Goal: Information Seeking & Learning: Check status

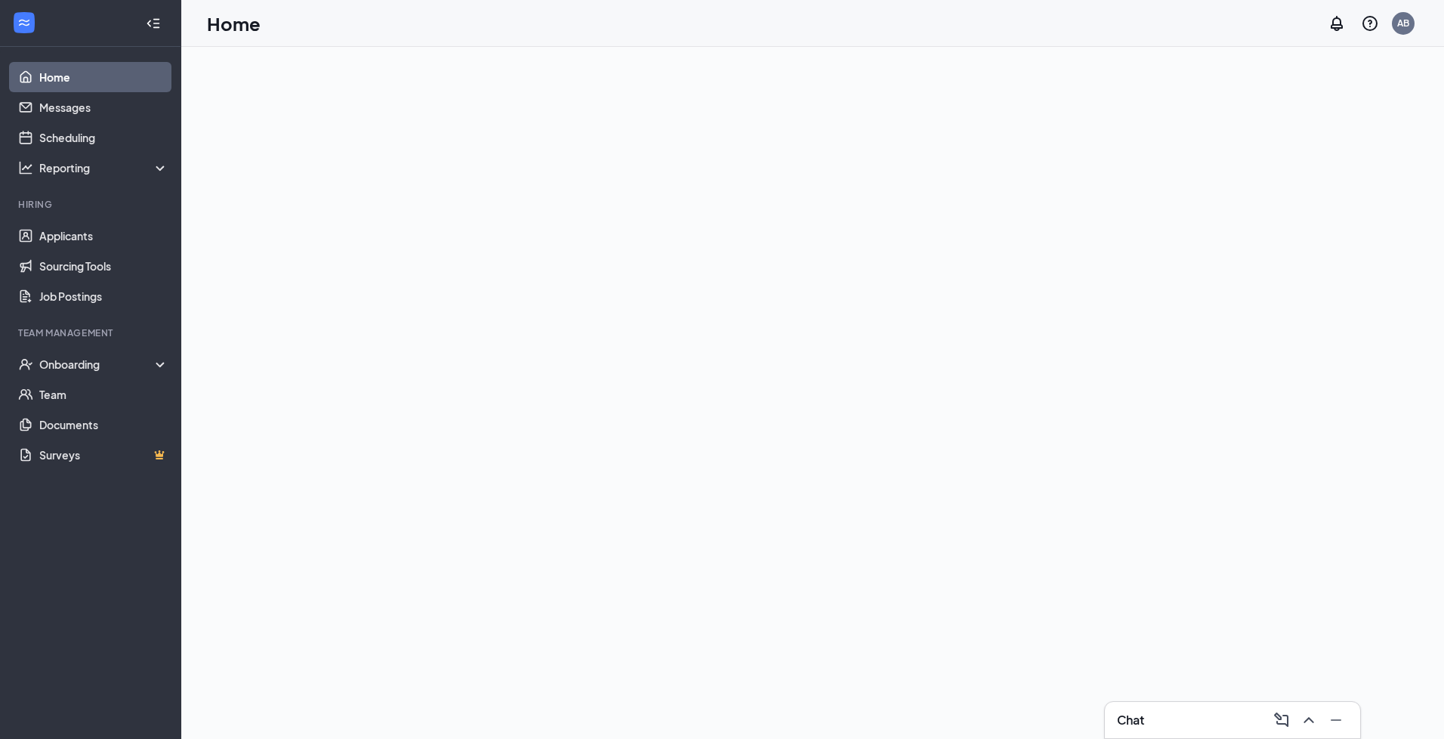
click at [1309, 720] on icon "ChevronUp" at bounding box center [1309, 720] width 18 height 18
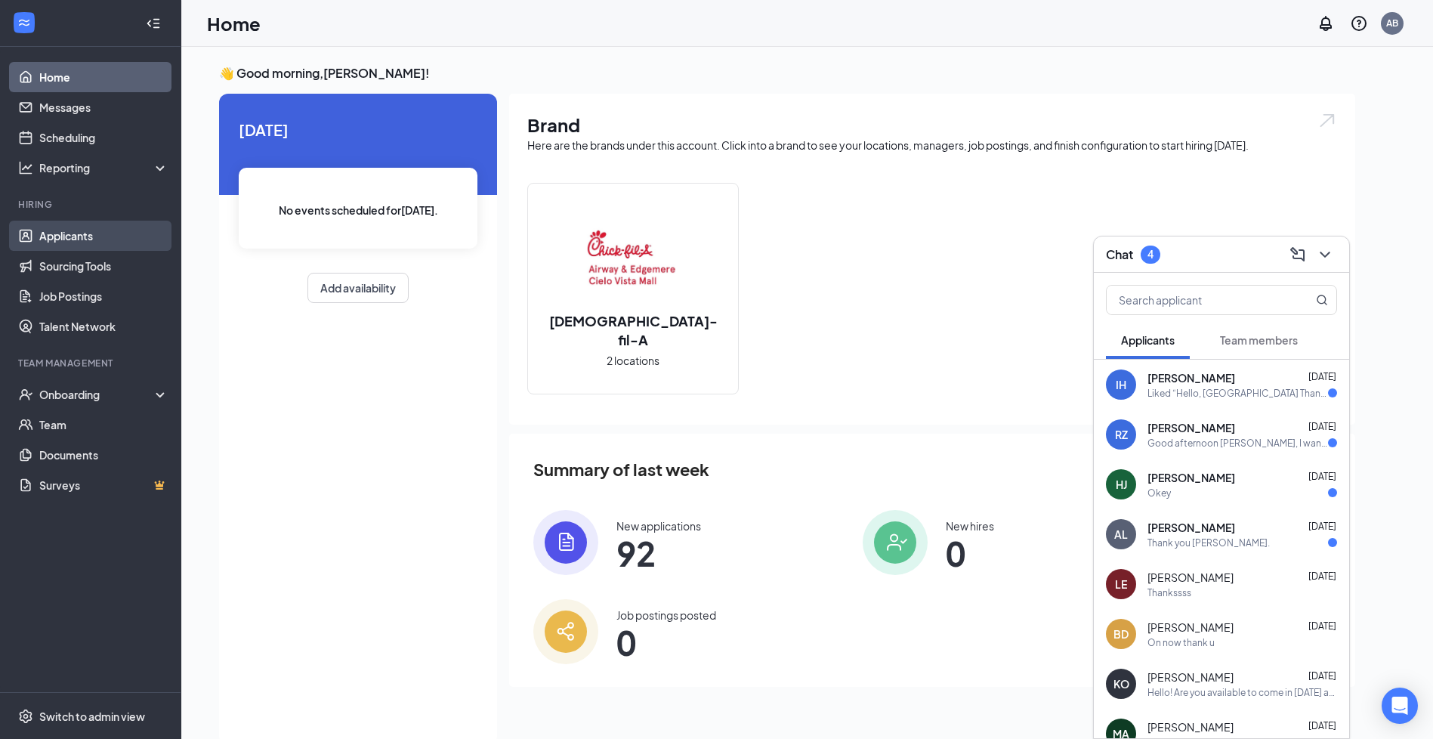
click at [139, 241] on link "Applicants" at bounding box center [103, 236] width 129 height 30
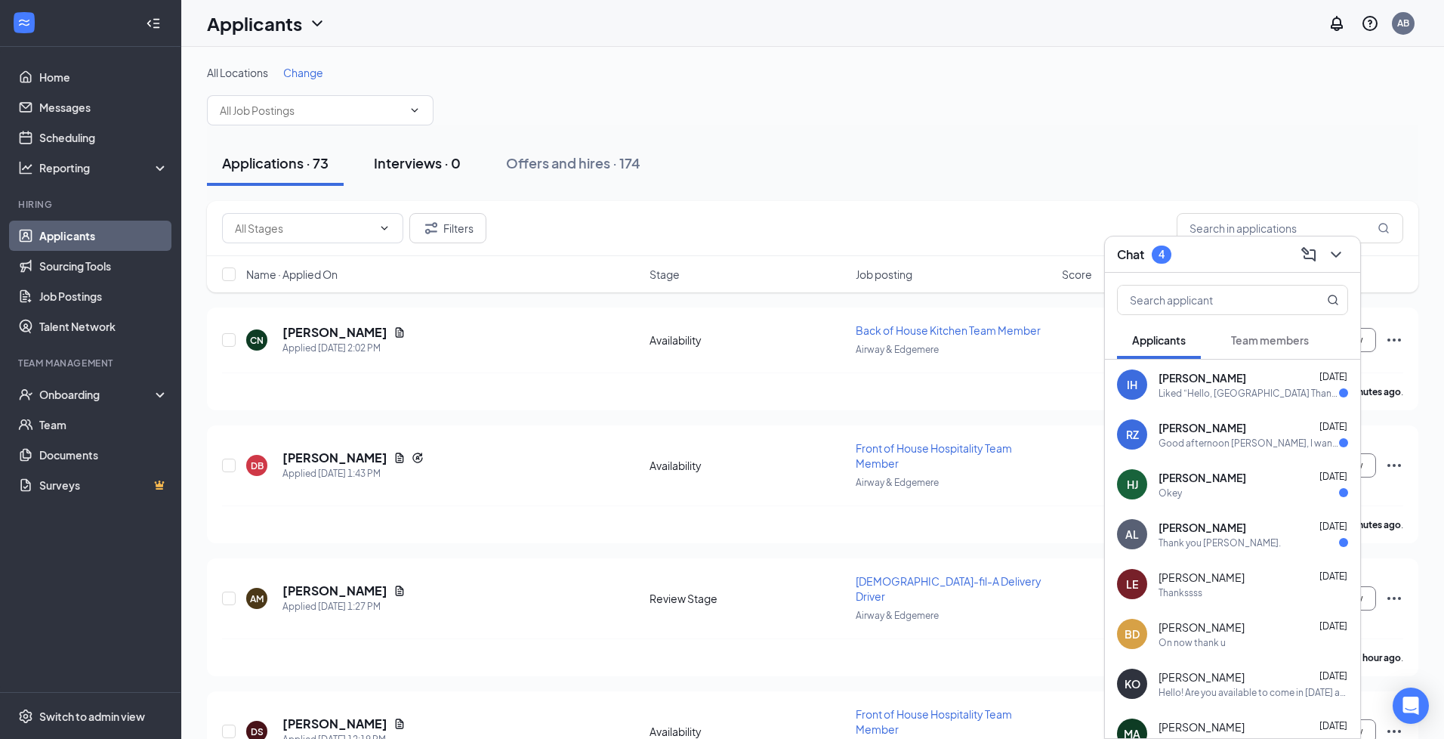
click at [421, 165] on div "Interviews · 0" at bounding box center [417, 162] width 87 height 19
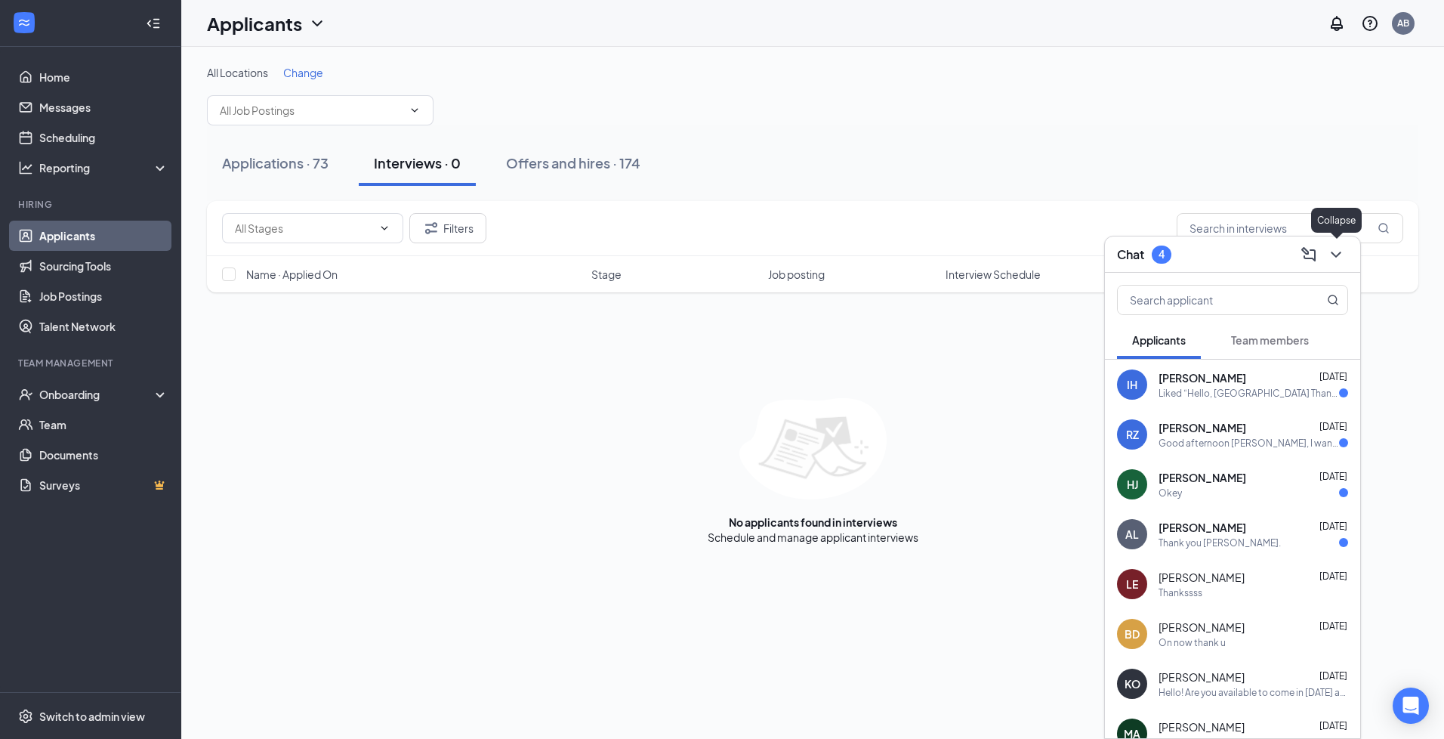
click at [1343, 255] on icon "ChevronDown" at bounding box center [1336, 254] width 18 height 18
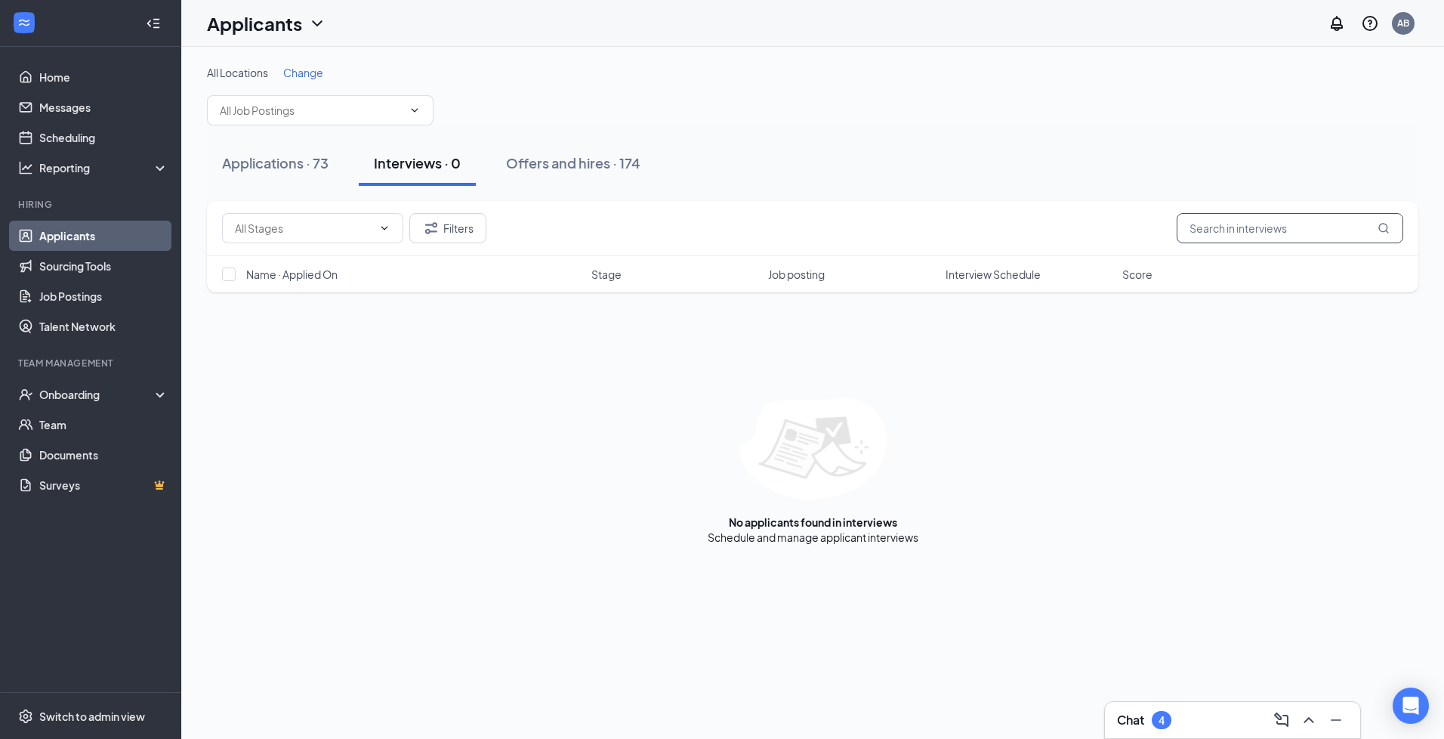
click at [1294, 235] on input "text" at bounding box center [1290, 228] width 227 height 30
type input "[PERSON_NAME]"
click at [299, 169] on div "Applications · 1 / 73" at bounding box center [283, 162] width 123 height 19
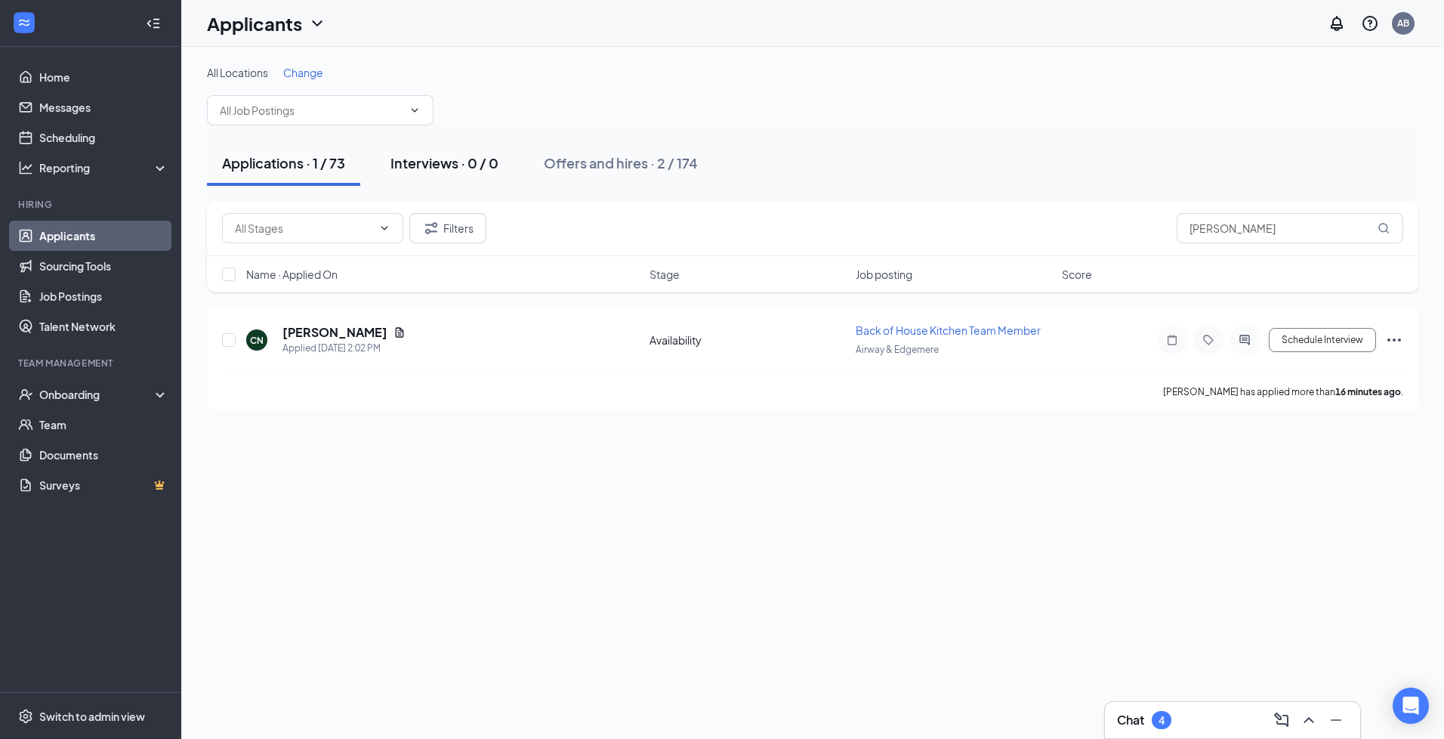
click at [430, 170] on div "Interviews · 0 / 0" at bounding box center [444, 162] width 108 height 19
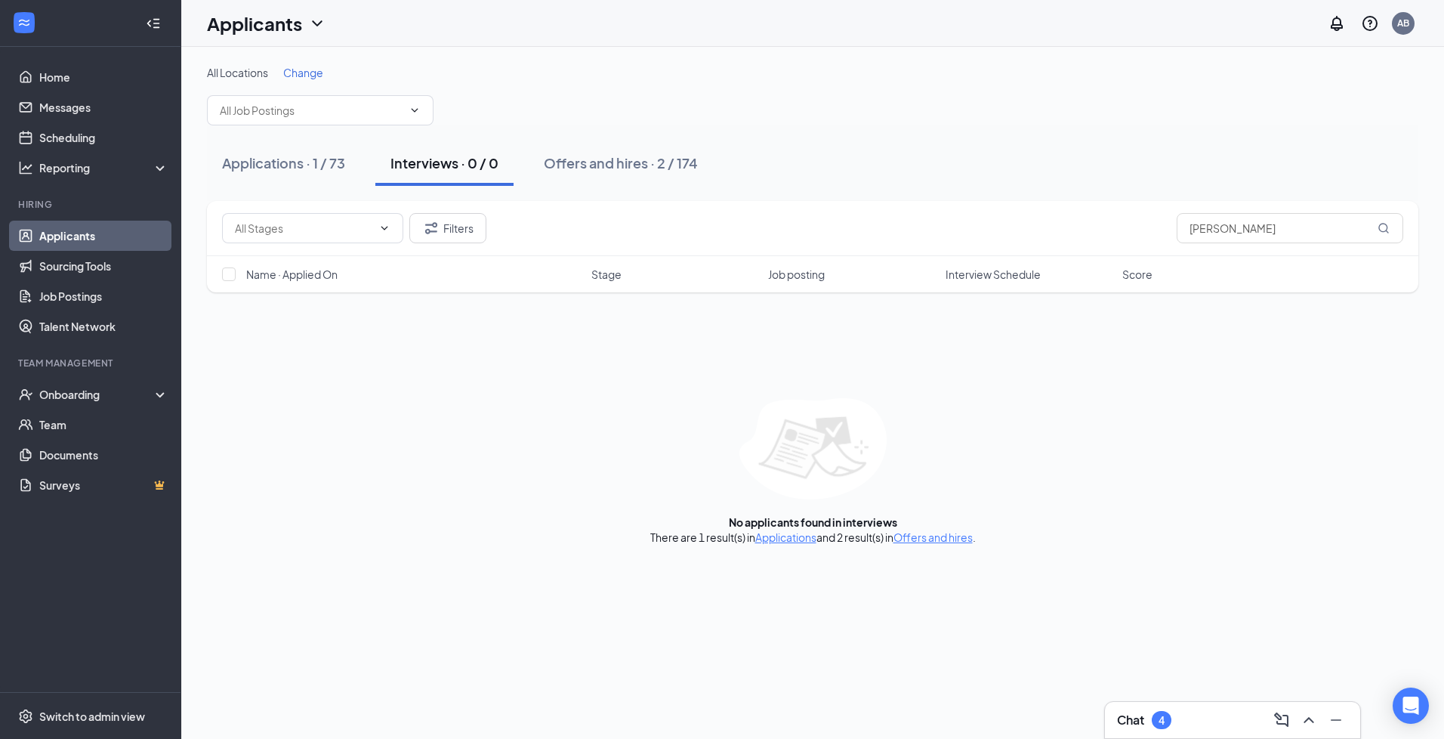
click at [683, 181] on button "Offers and hires · 2 / 174" at bounding box center [621, 162] width 184 height 45
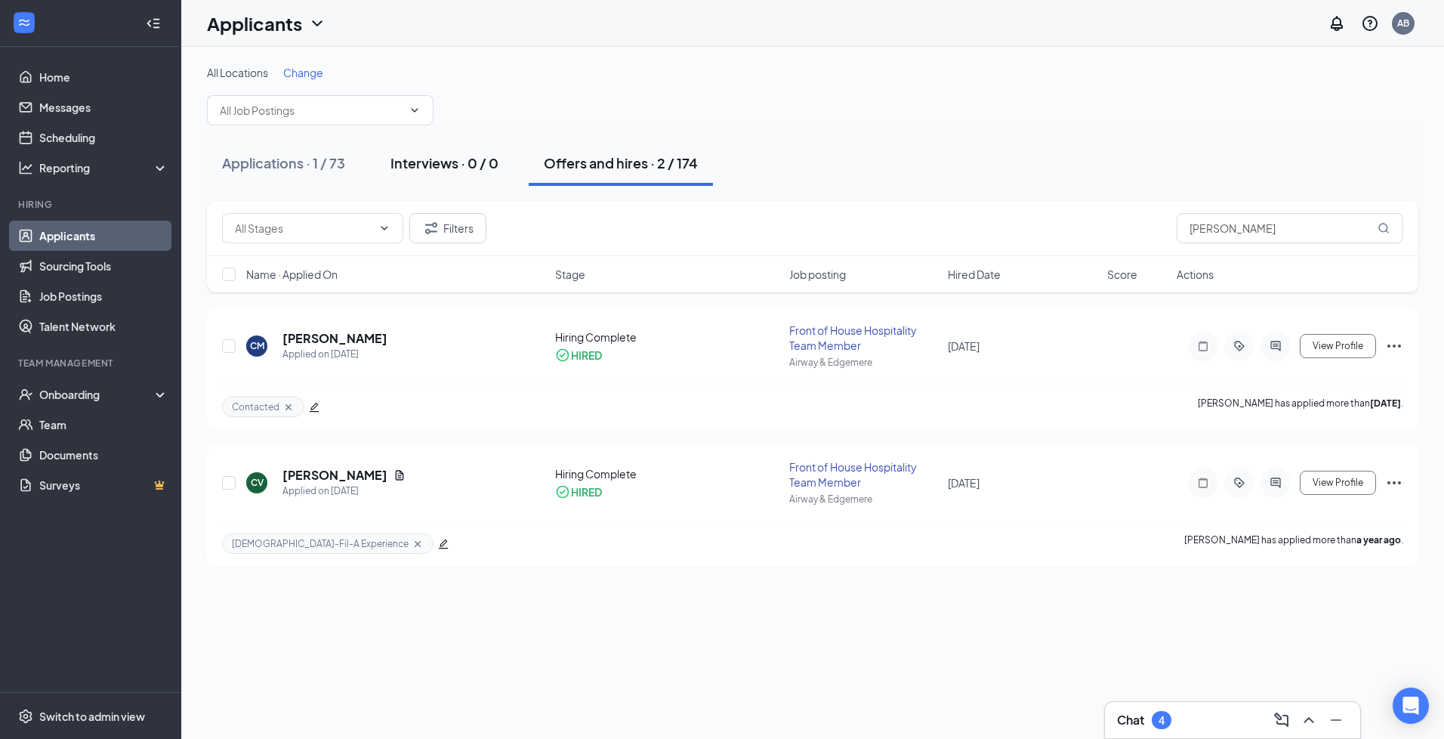
click at [457, 176] on button "Interviews · 0 / 0" at bounding box center [444, 162] width 138 height 45
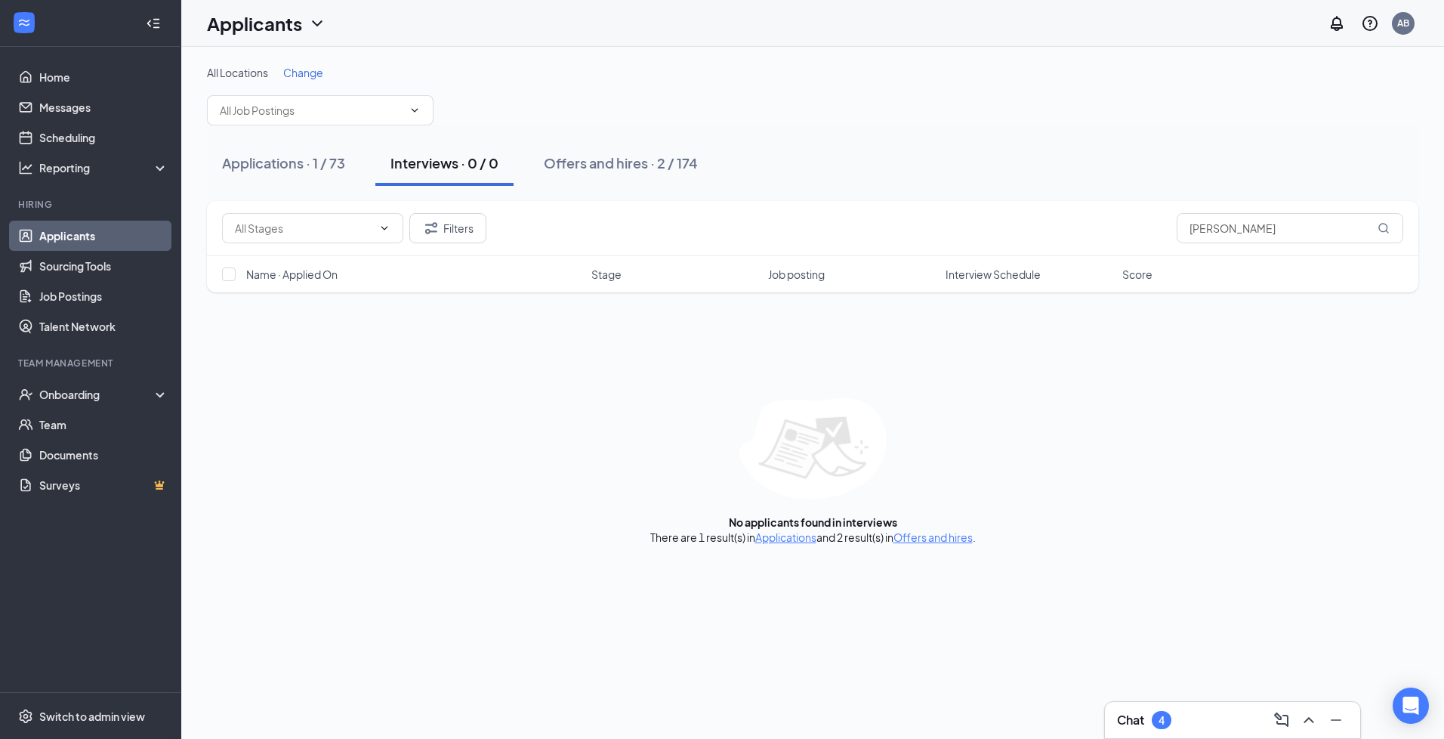
click at [116, 233] on link "Applicants" at bounding box center [103, 236] width 129 height 30
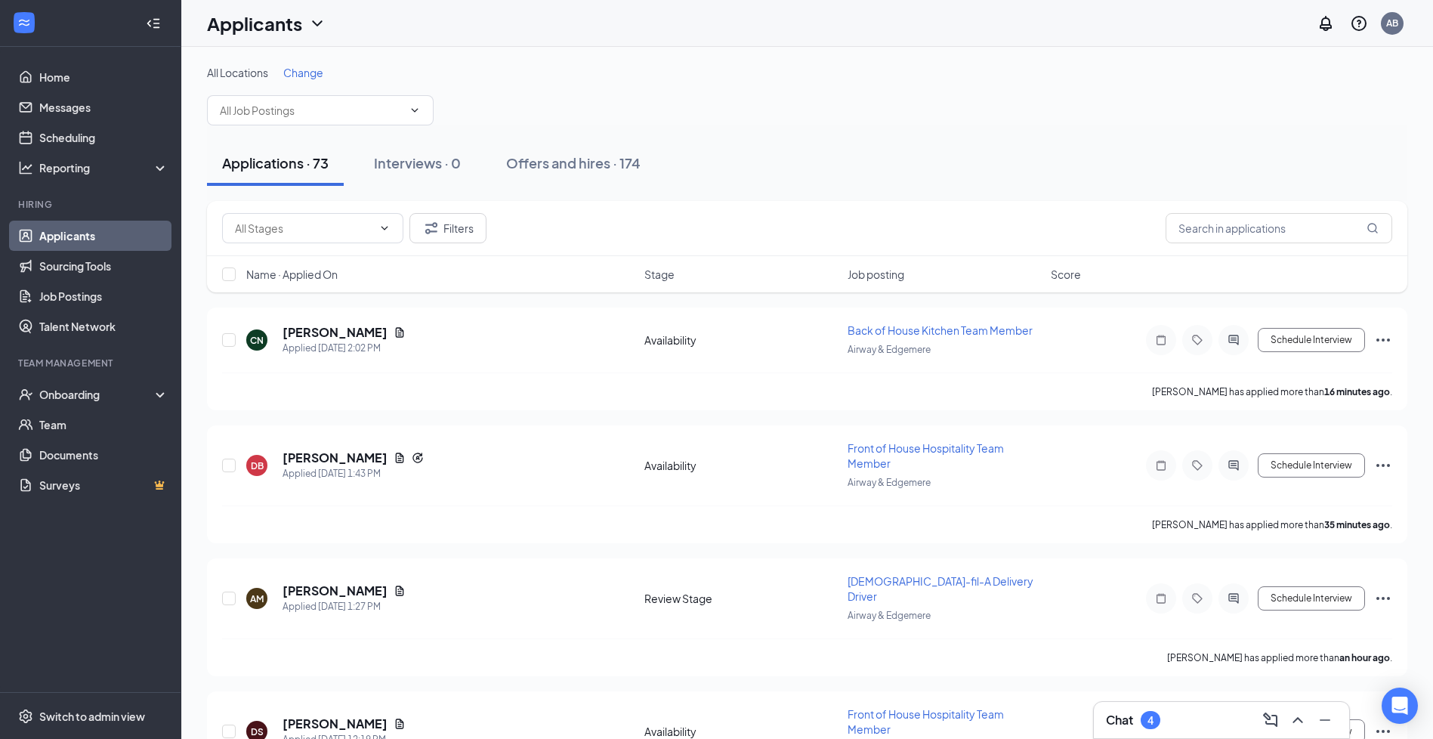
click at [1230, 91] on div "All Locations Change" at bounding box center [807, 95] width 1200 height 60
click at [102, 400] on div "Onboarding" at bounding box center [97, 394] width 116 height 15
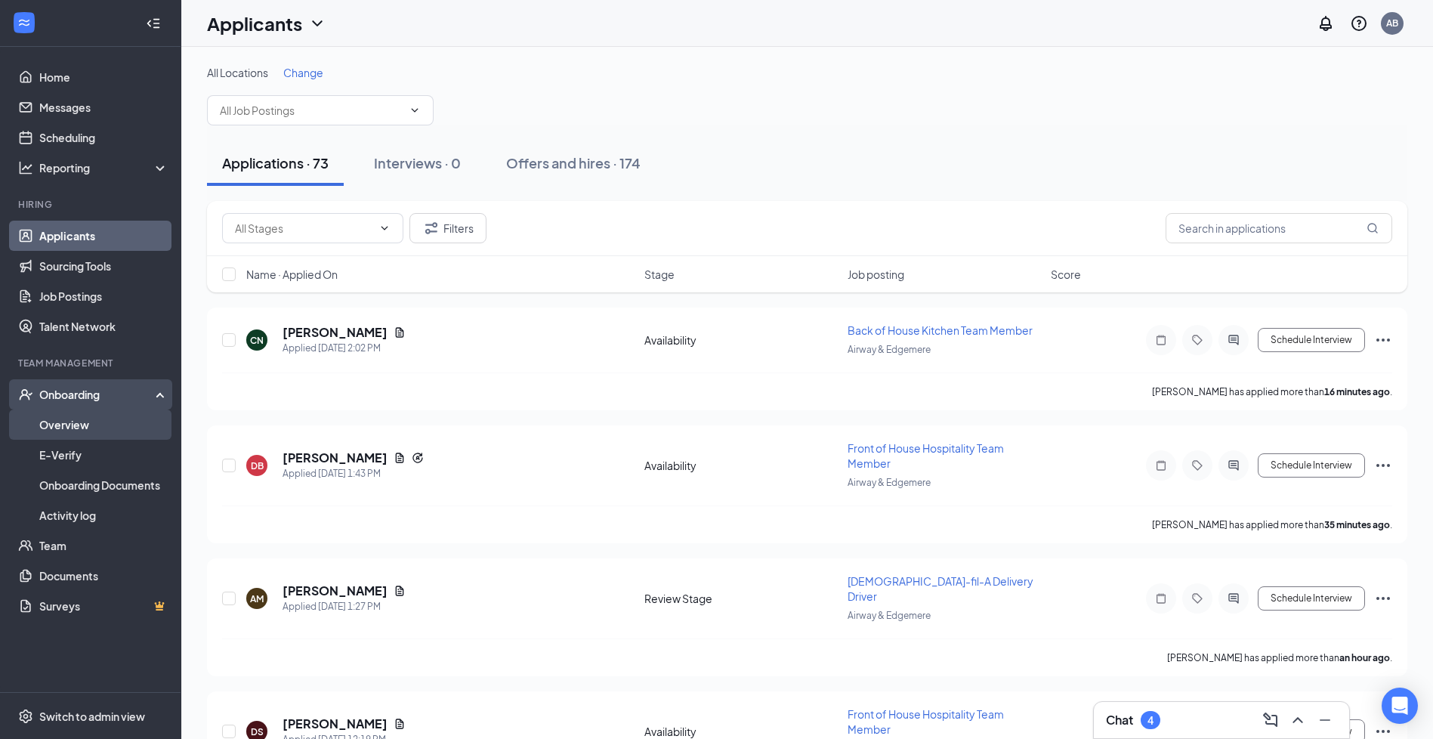
click at [103, 424] on link "Overview" at bounding box center [103, 424] width 129 height 30
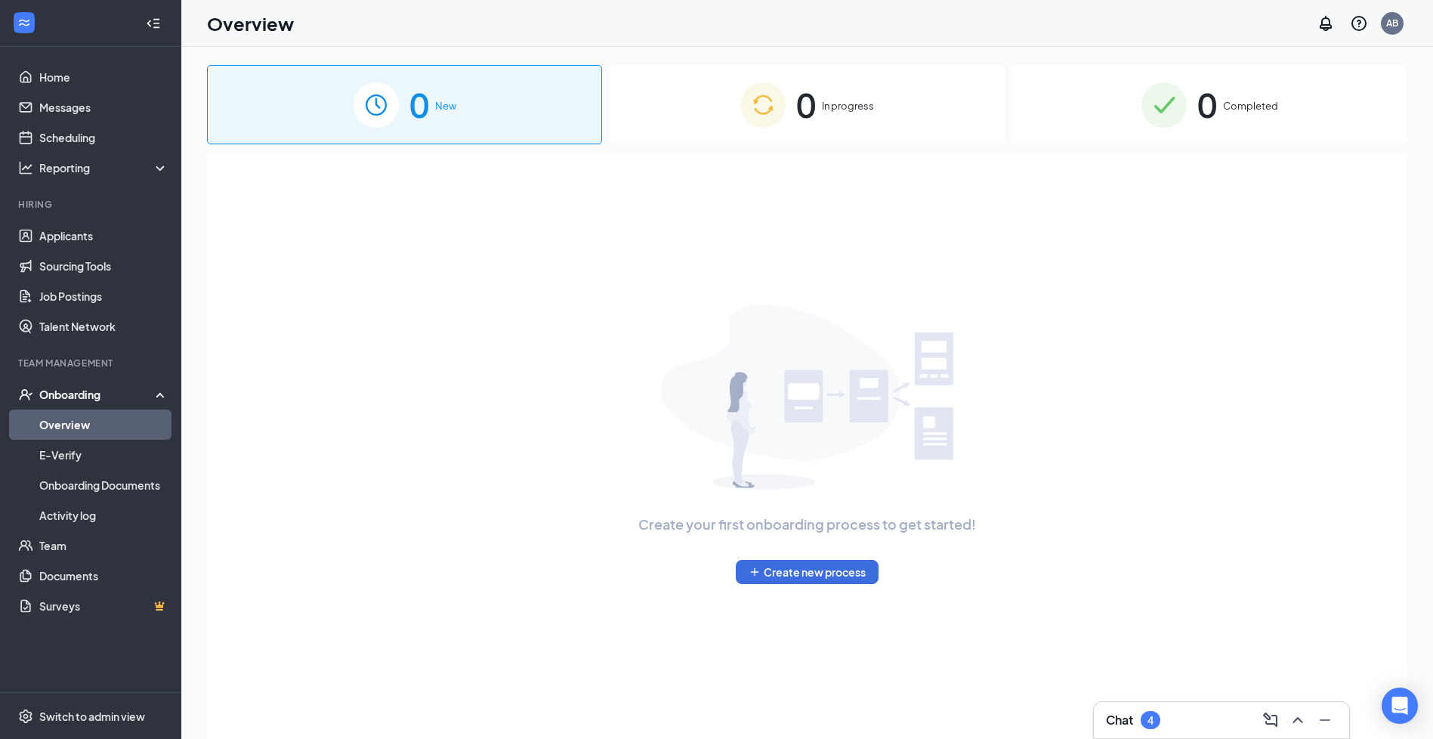
click at [1230, 103] on span "Completed" at bounding box center [1250, 105] width 55 height 15
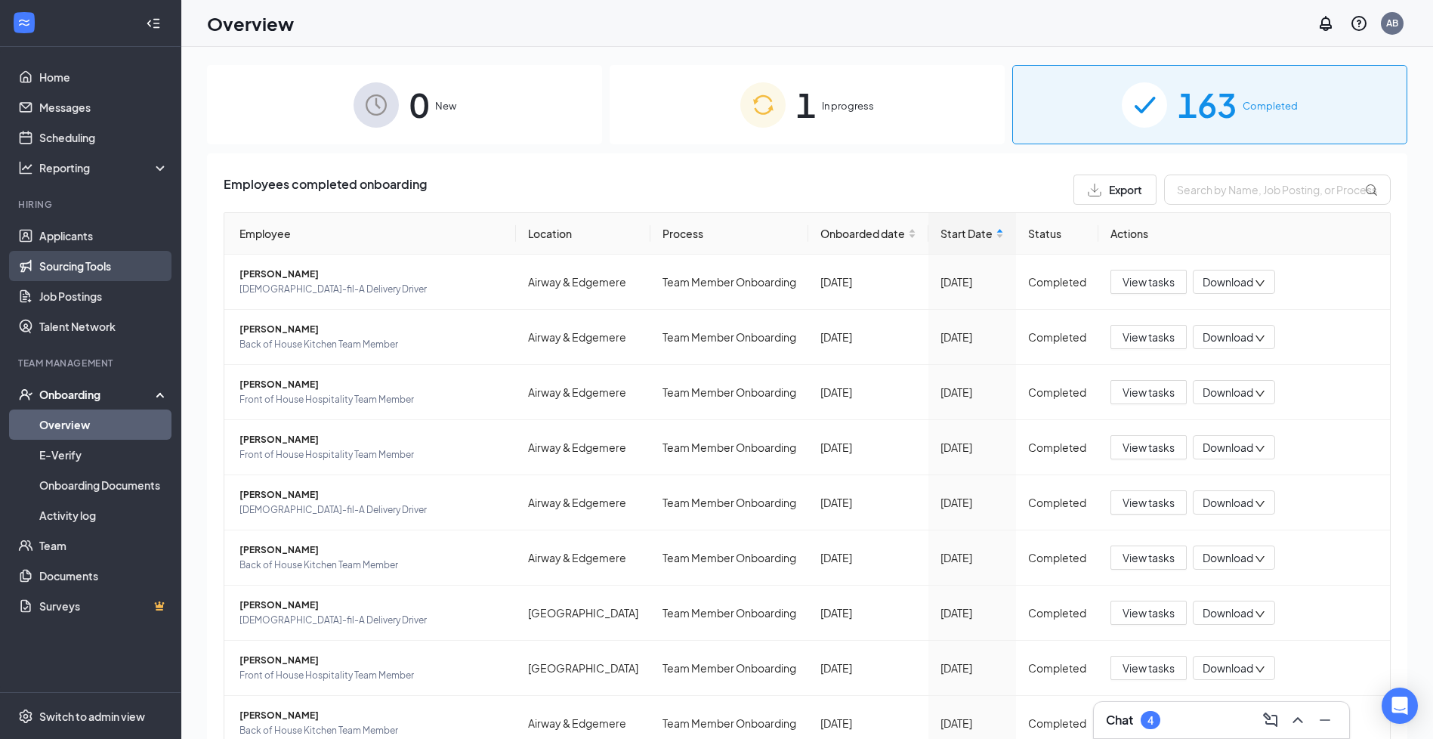
click at [79, 255] on link "Sourcing Tools" at bounding box center [103, 266] width 129 height 30
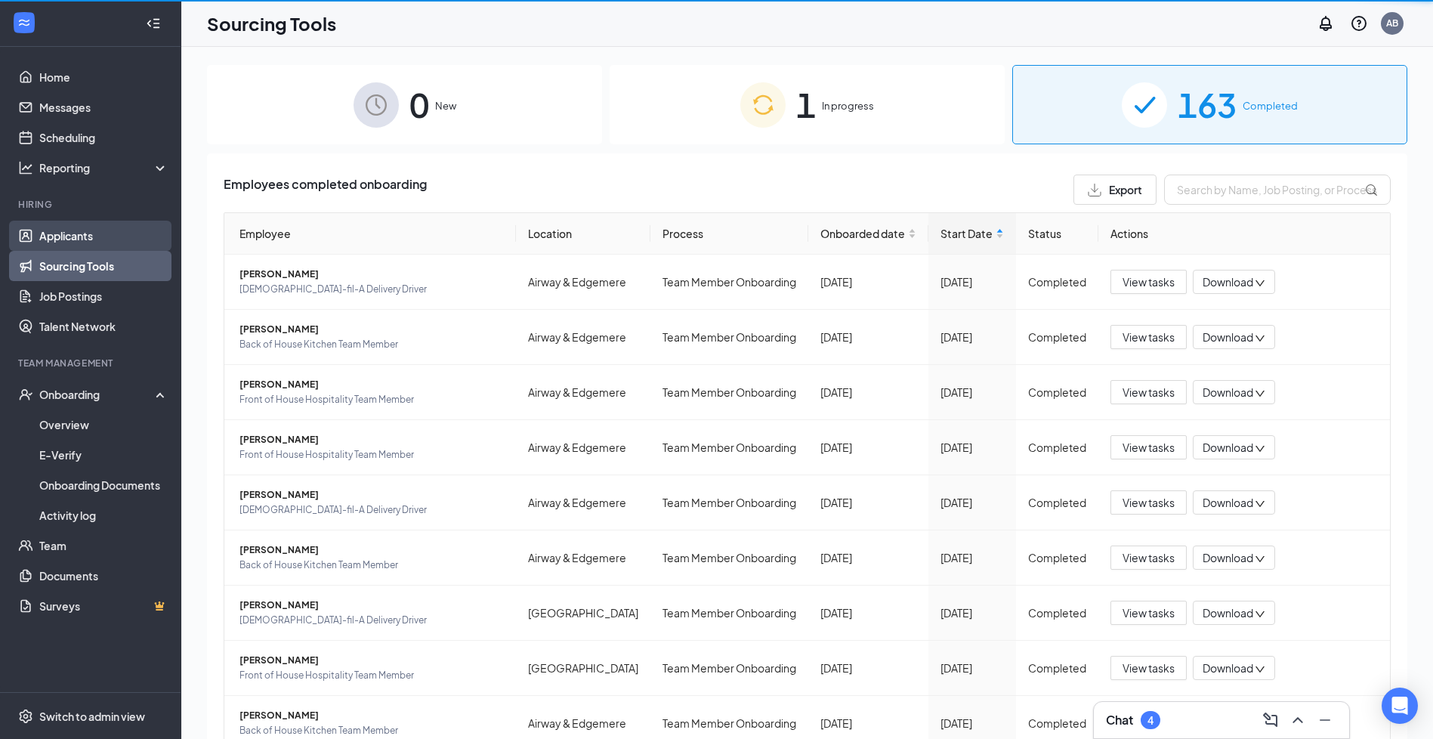
click at [80, 244] on link "Applicants" at bounding box center [103, 236] width 129 height 30
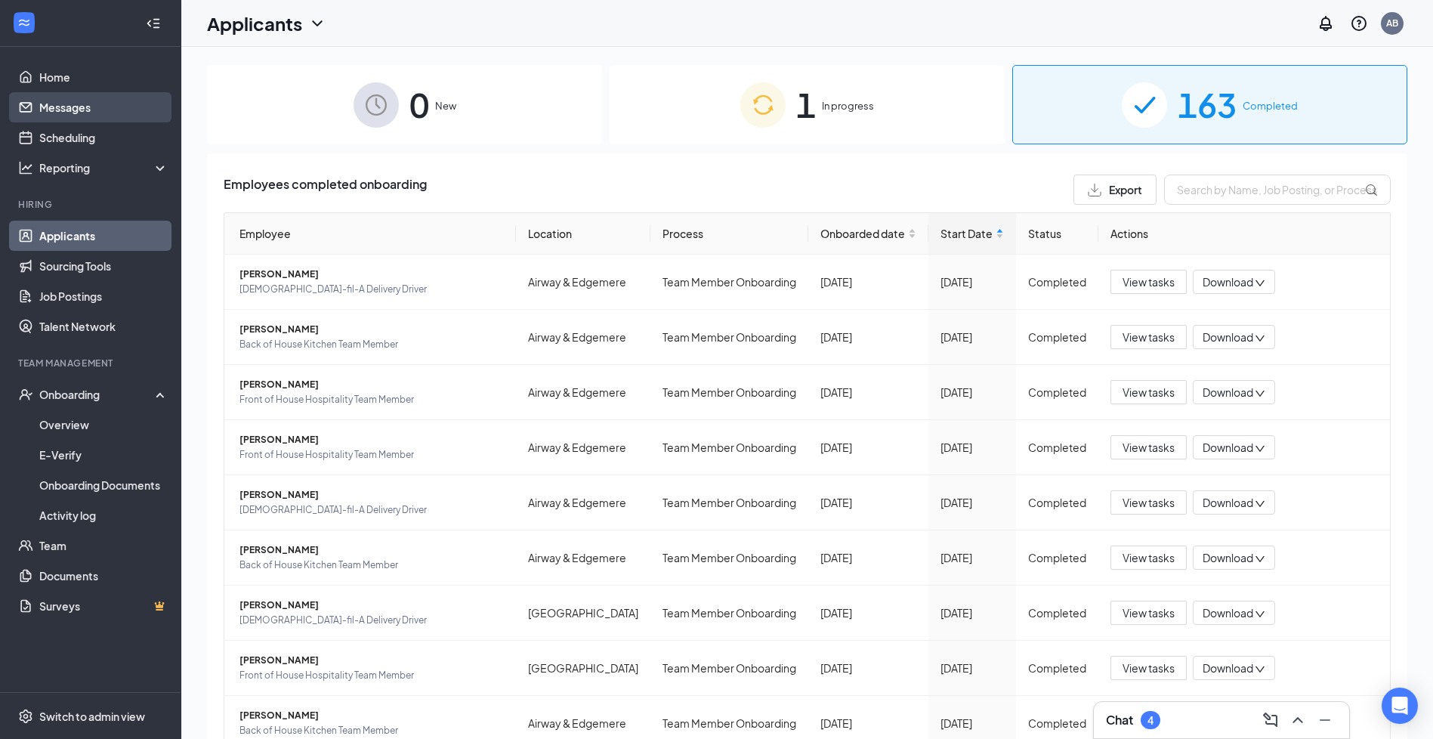
click at [94, 98] on link "Messages" at bounding box center [103, 107] width 129 height 30
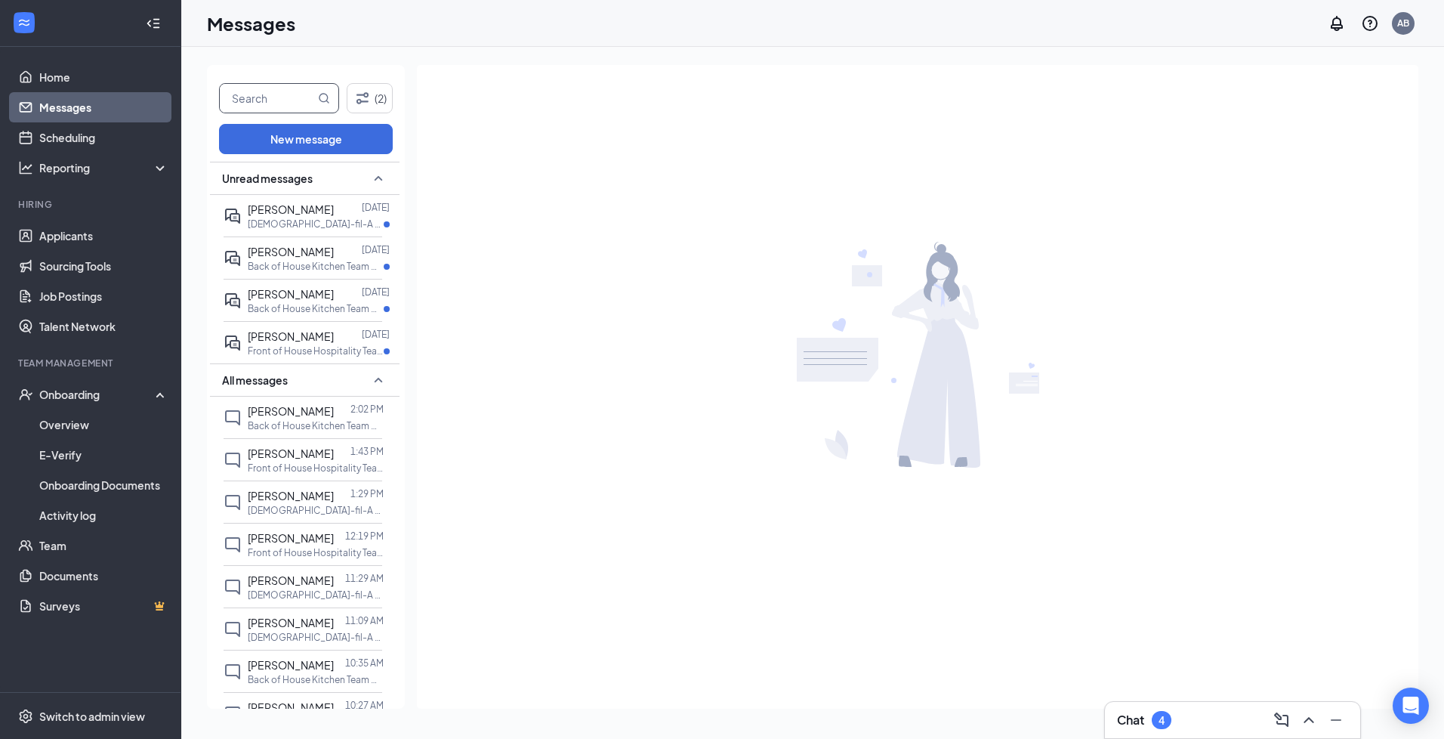
click at [276, 100] on input "text" at bounding box center [267, 98] width 95 height 29
type input "[PERSON_NAME]"
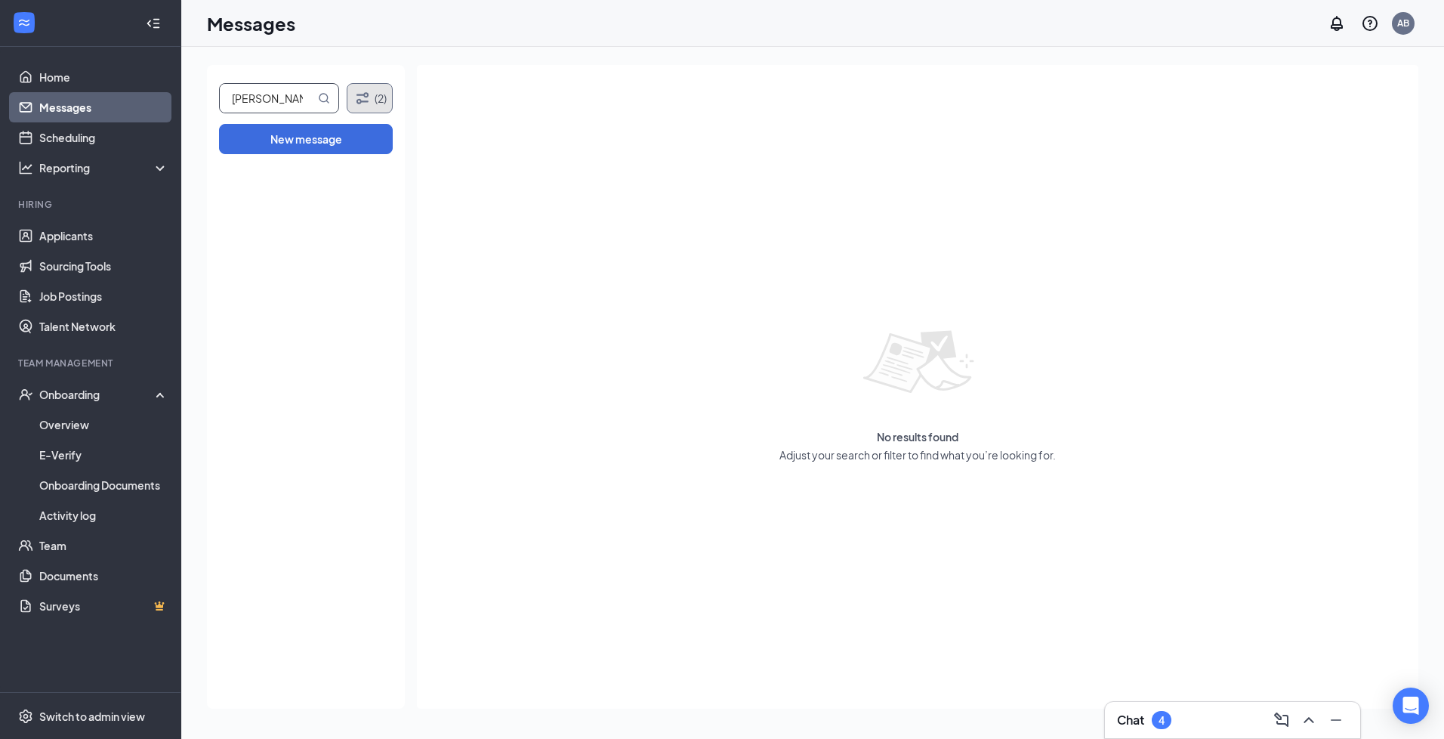
click at [378, 106] on button "(2)" at bounding box center [370, 98] width 46 height 30
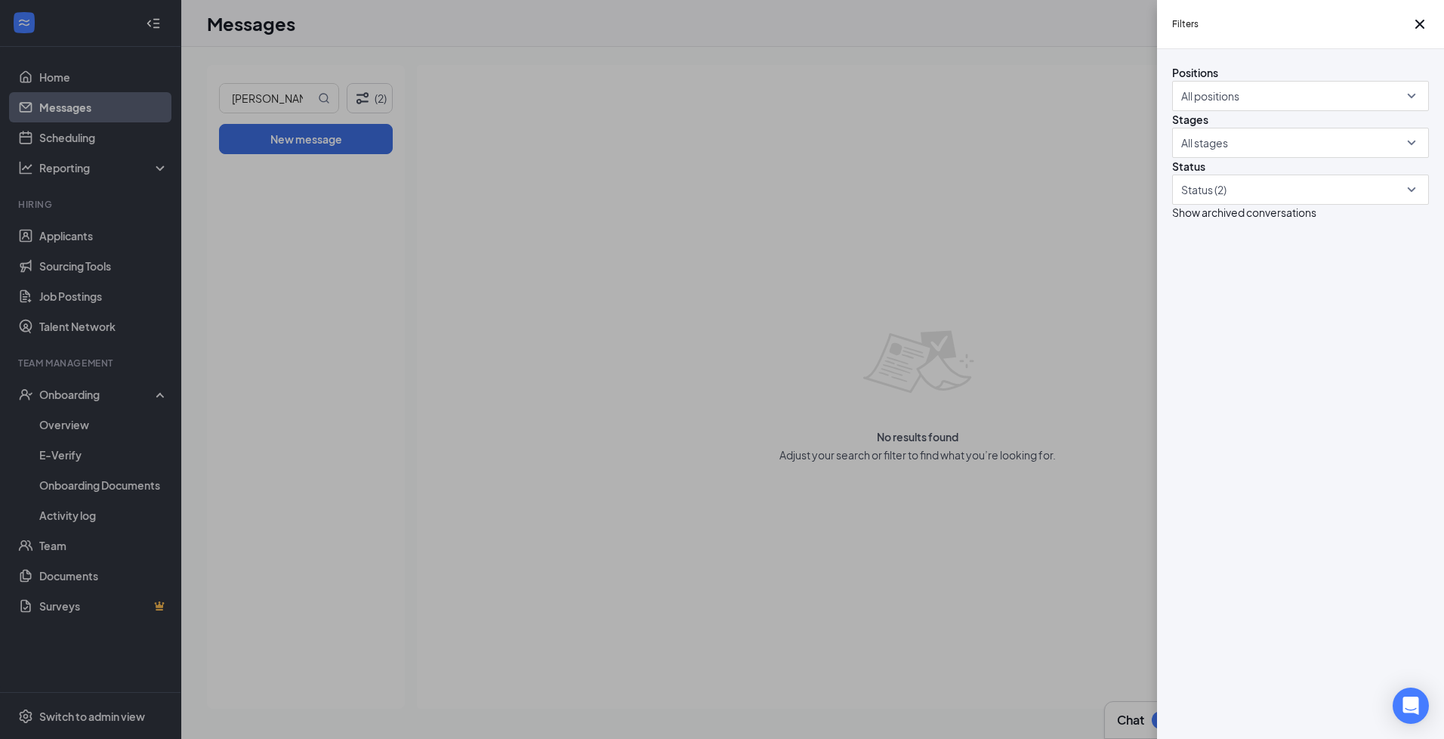
click at [1379, 95] on div "Positions All positions" at bounding box center [1300, 87] width 257 height 47
click at [1379, 108] on div at bounding box center [1293, 96] width 234 height 24
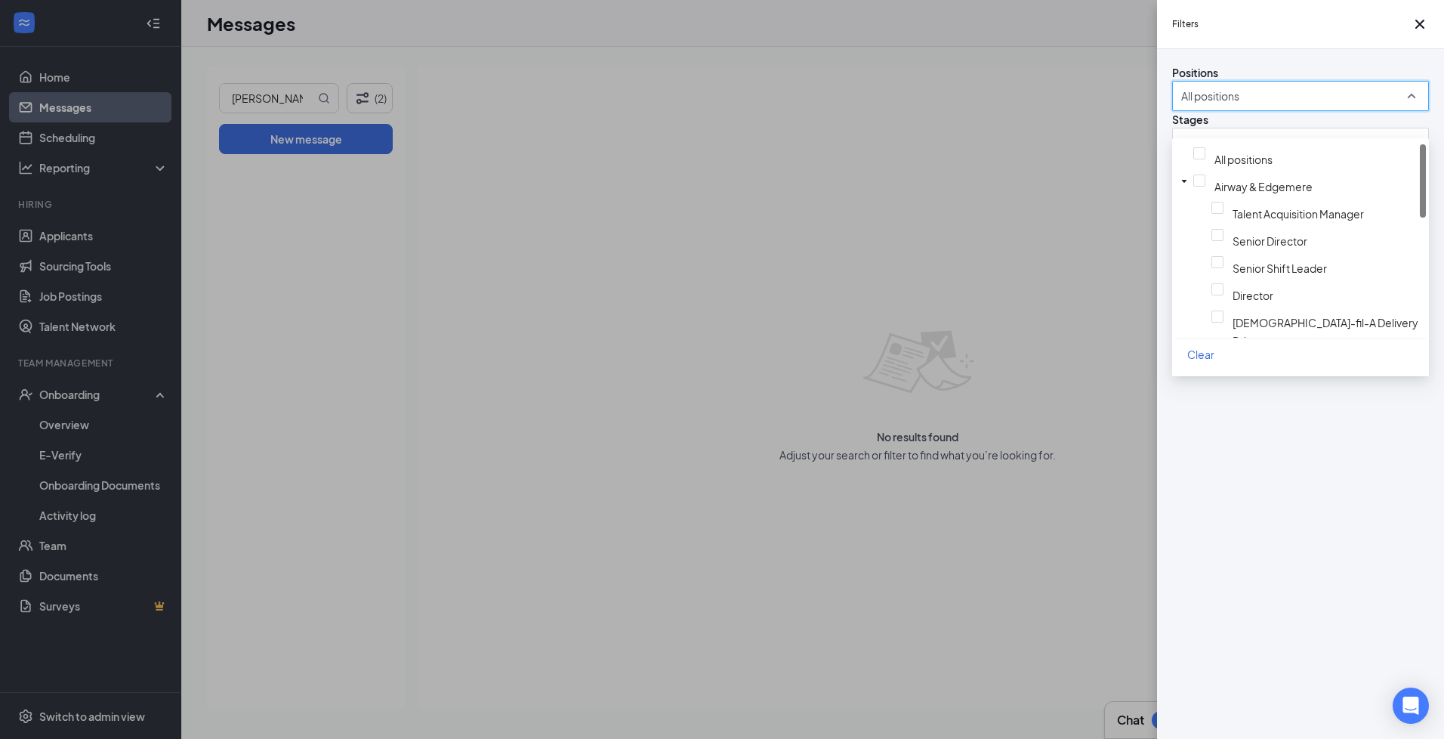
click at [1088, 176] on div "Filters Positions All positions Stages All stages Status Status (2) Show archiv…" at bounding box center [722, 369] width 1444 height 739
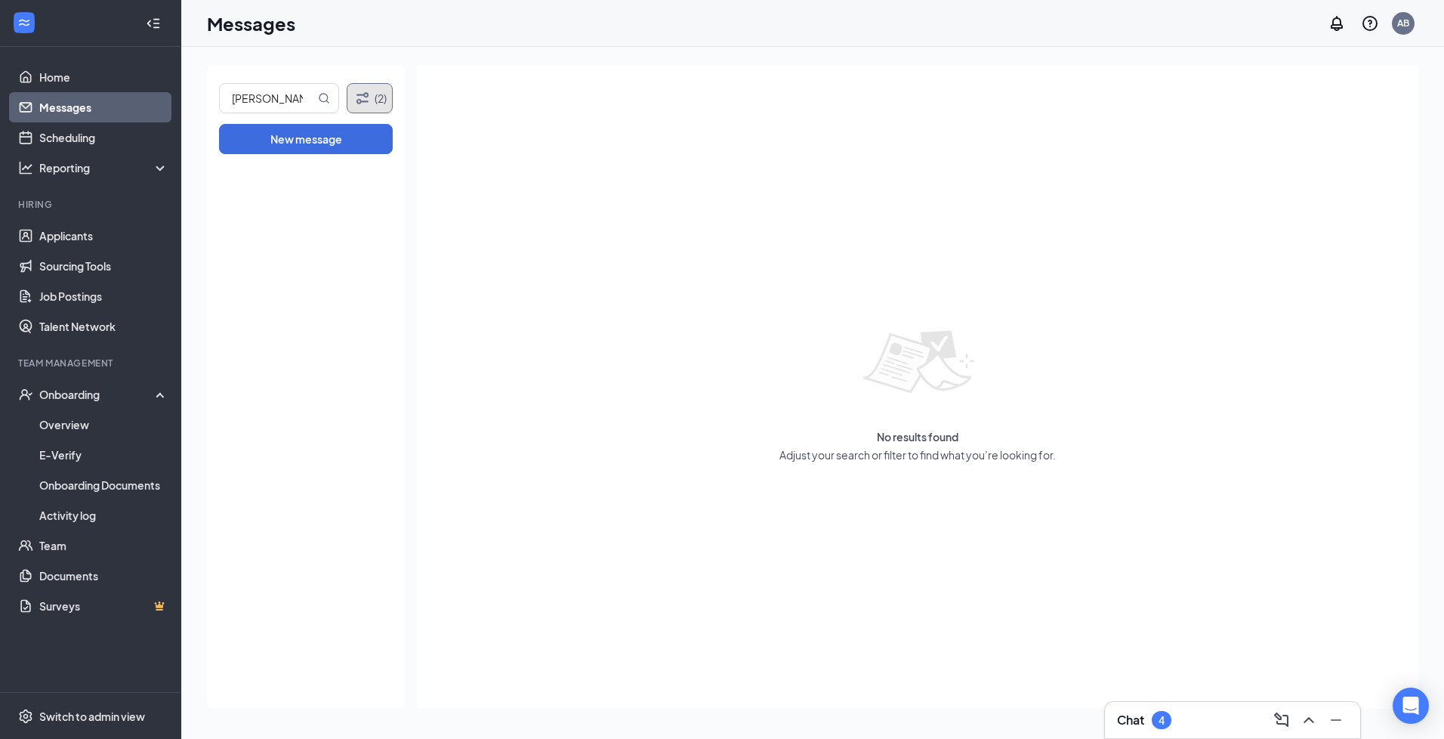
click at [377, 97] on button "(2)" at bounding box center [370, 98] width 46 height 30
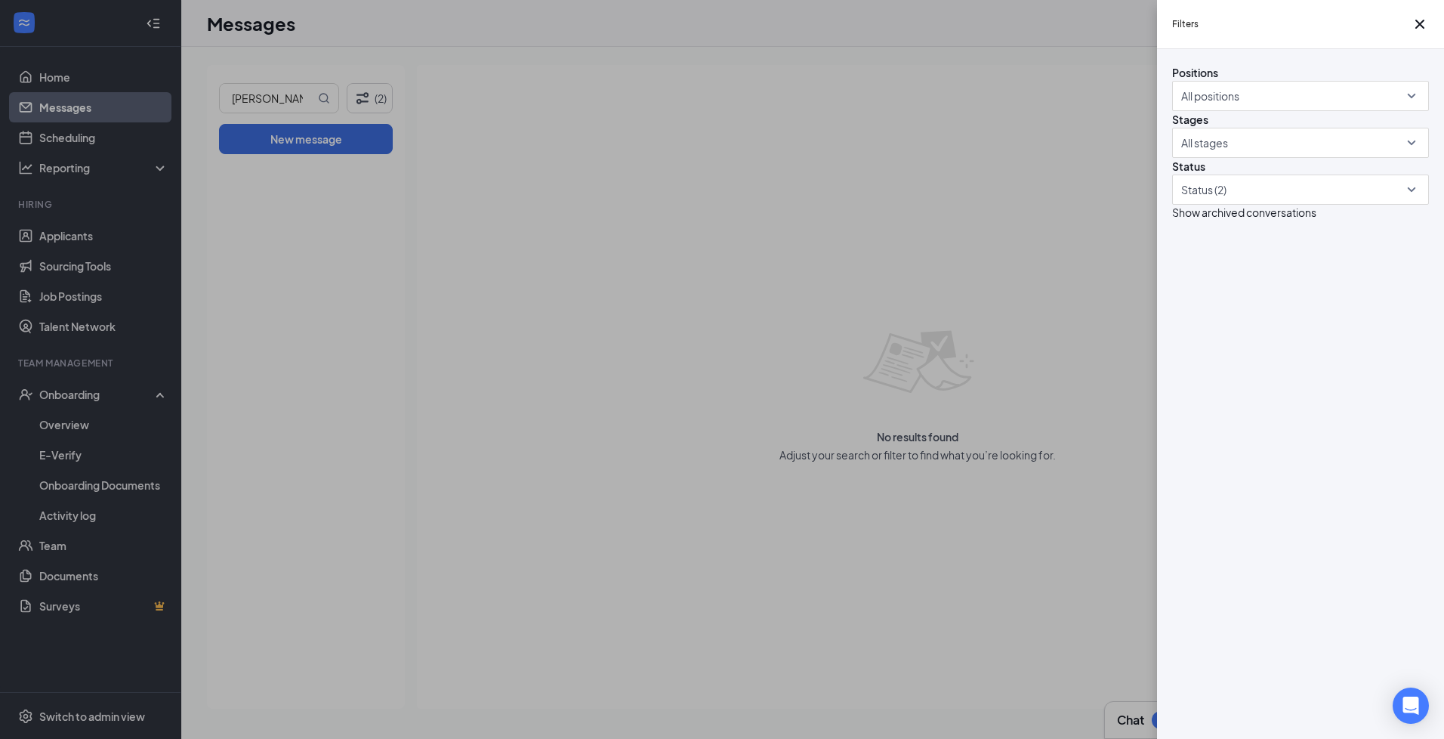
click at [1274, 220] on div "Positions All positions Stages All stages Status Status (2) Show archived conve…" at bounding box center [1300, 142] width 257 height 156
click at [1263, 202] on div at bounding box center [1293, 189] width 234 height 24
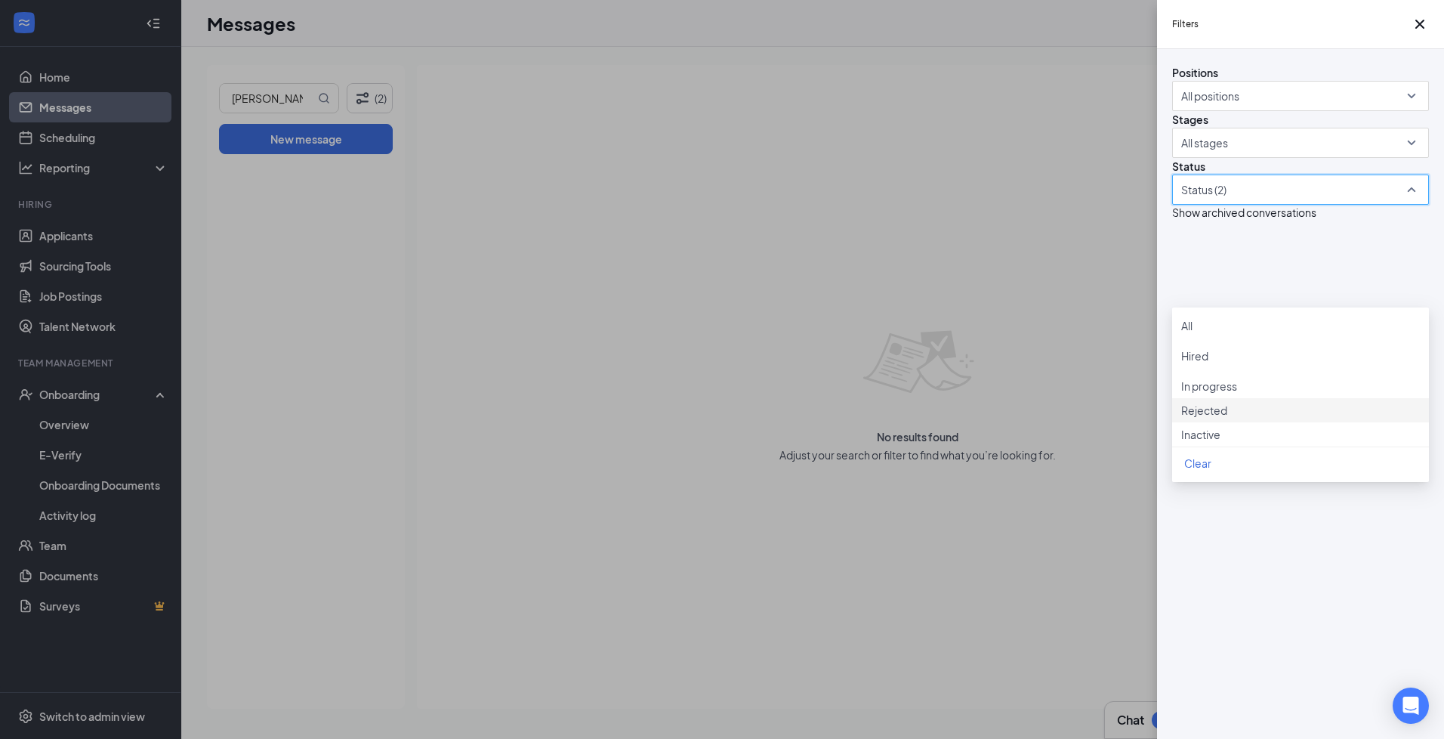
click at [1208, 417] on span "Rejected" at bounding box center [1204, 410] width 46 height 14
click at [1060, 408] on div "Filters Positions All positions Stages All stages Status Status (3) Show archiv…" at bounding box center [722, 369] width 1444 height 739
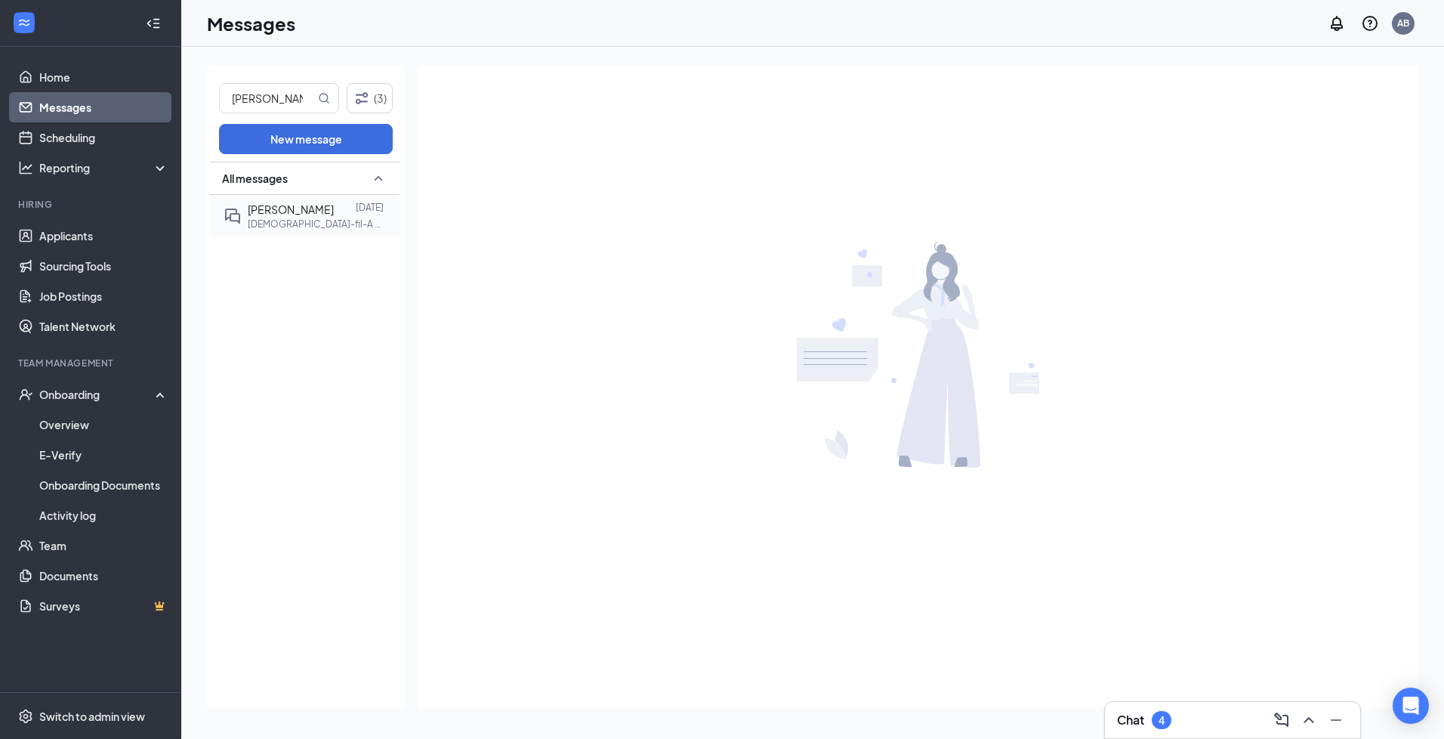
click at [308, 220] on p "[DEMOGRAPHIC_DATA]-fil-A Delivery Driver at [GEOGRAPHIC_DATA]" at bounding box center [316, 224] width 136 height 13
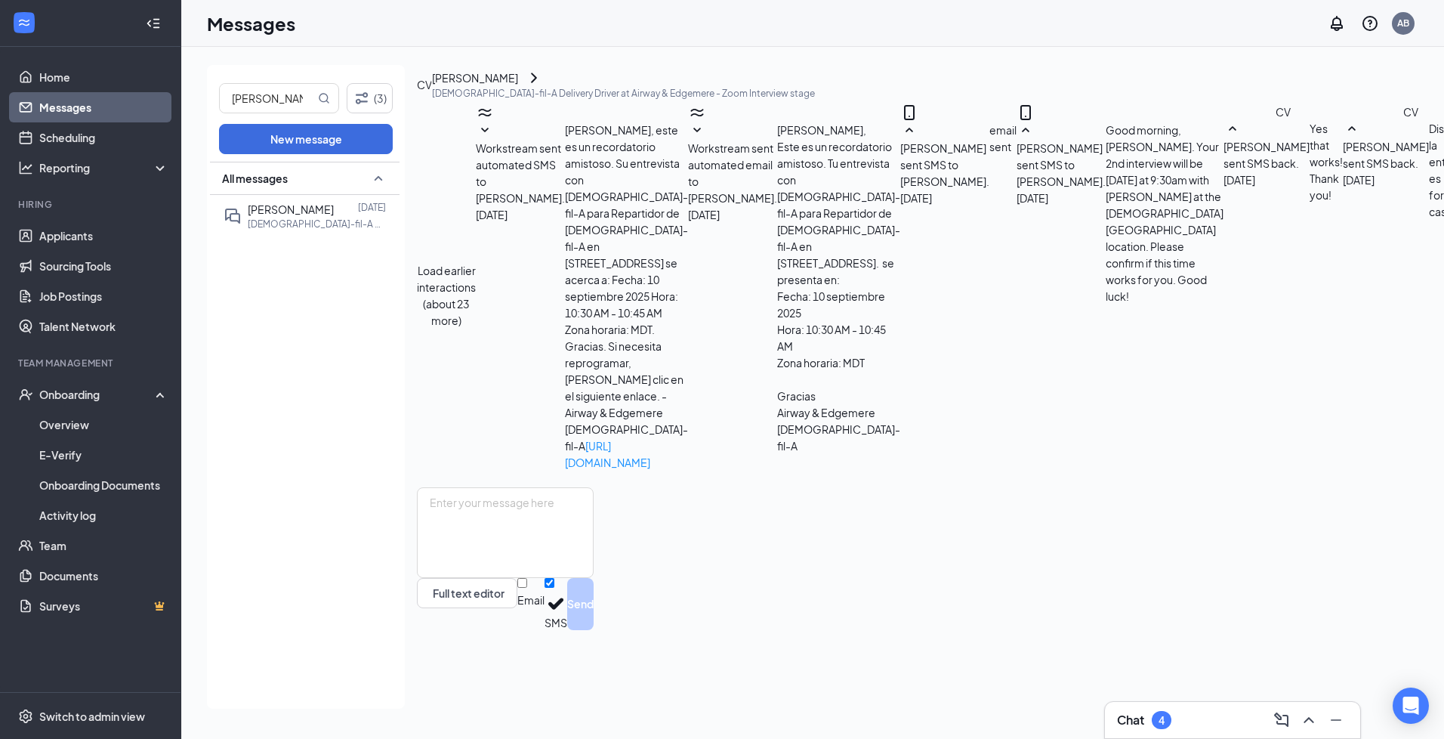
scroll to position [282, 0]
click at [928, 449] on div "Load earlier interactions (about 23 more) Workstream sent automated SMS to [PER…" at bounding box center [1147, 295] width 1461 height 384
click at [503, 86] on div "[PERSON_NAME]" at bounding box center [475, 77] width 86 height 17
